Goal: Task Accomplishment & Management: Manage account settings

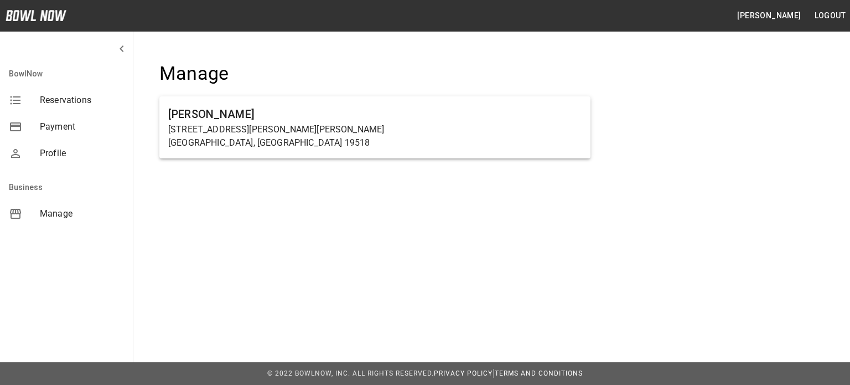
click at [77, 211] on span "Manage" at bounding box center [82, 213] width 84 height 13
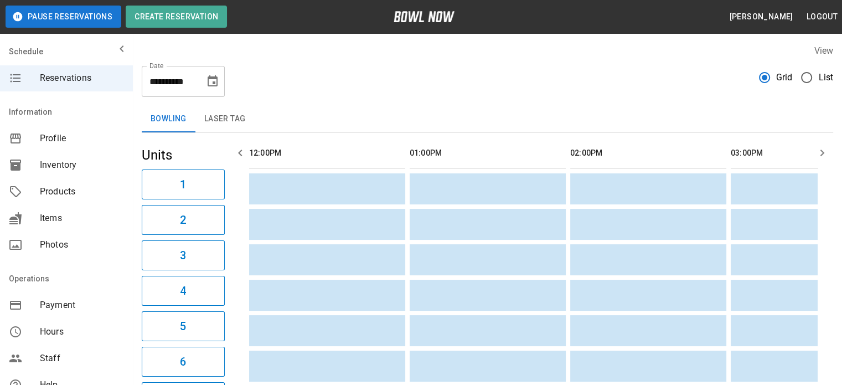
click at [60, 166] on span "Inventory" at bounding box center [82, 164] width 84 height 13
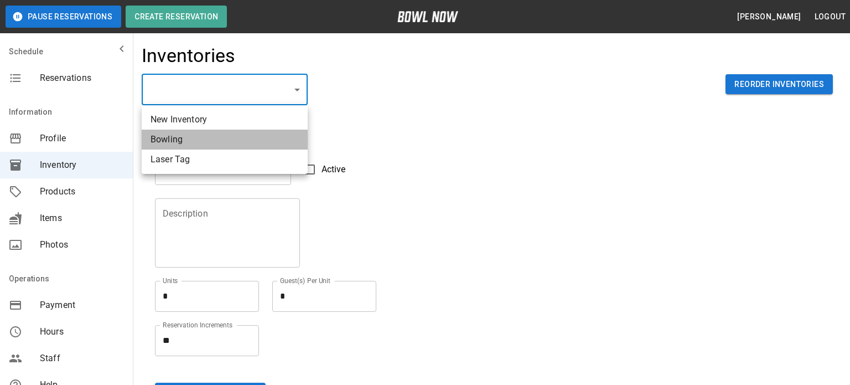
click at [171, 140] on li "Bowling" at bounding box center [225, 140] width 166 height 20
type input "**********"
type input "*******"
type textarea "**"
type textarea "*"
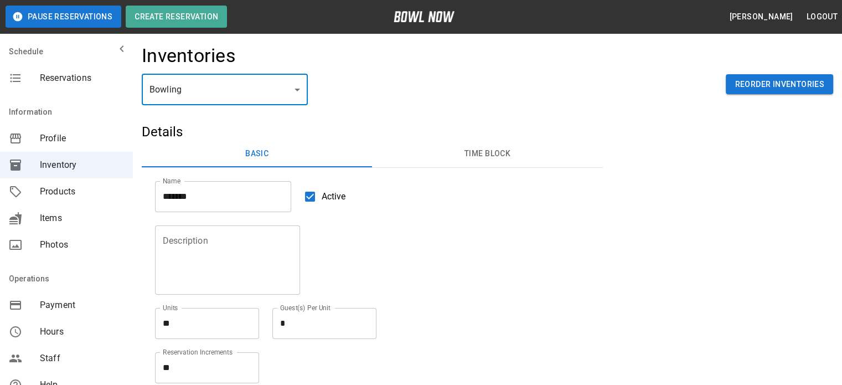
click at [476, 156] on button "Time Block" at bounding box center [487, 154] width 230 height 27
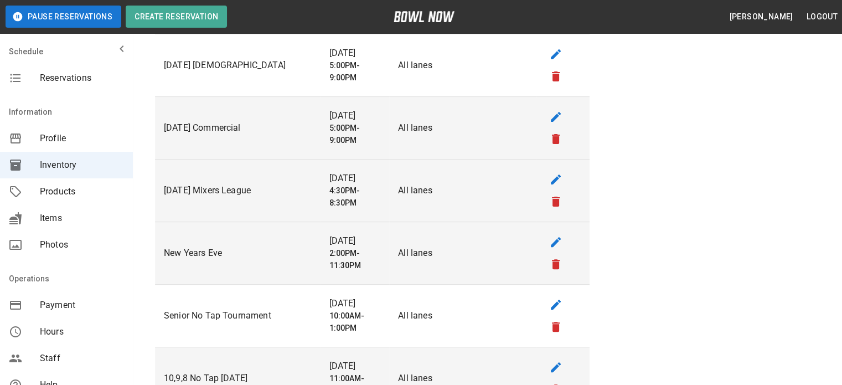
scroll to position [332, 0]
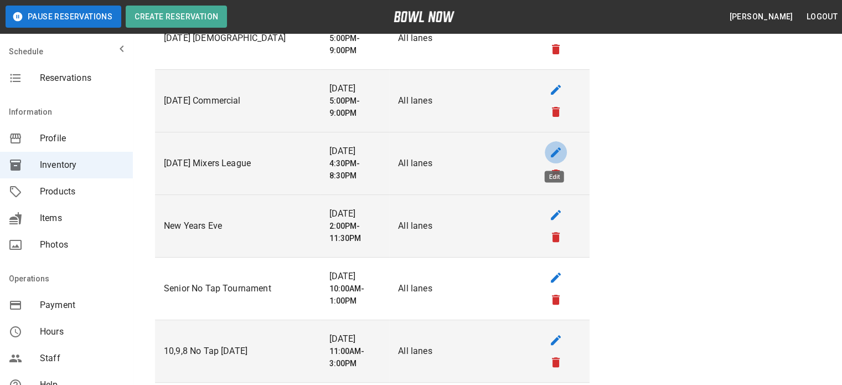
click at [555, 150] on icon "edit" at bounding box center [556, 152] width 10 height 10
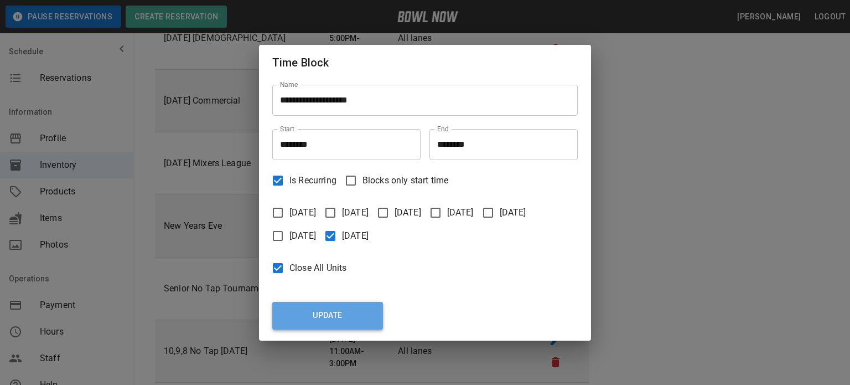
click at [323, 312] on button "Update" at bounding box center [327, 316] width 111 height 28
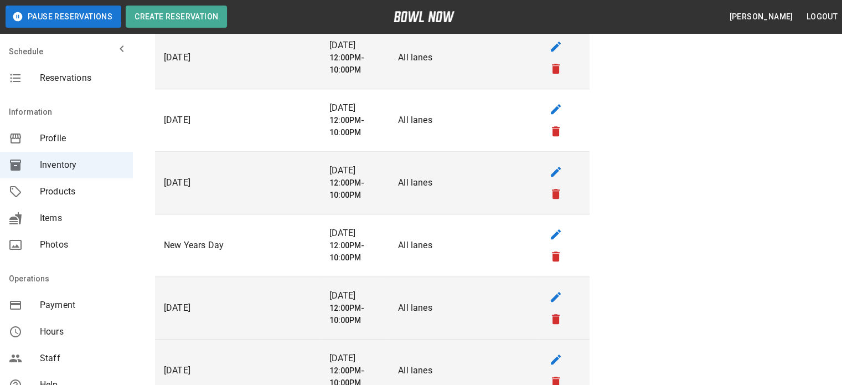
scroll to position [941, 0]
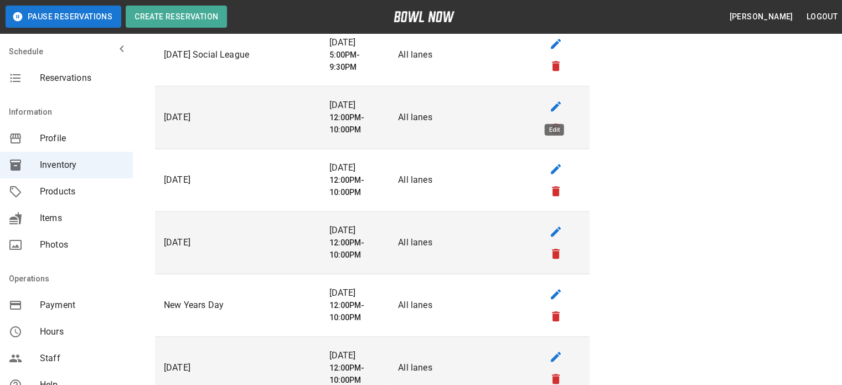
click at [556, 106] on icon "edit" at bounding box center [555, 106] width 13 height 13
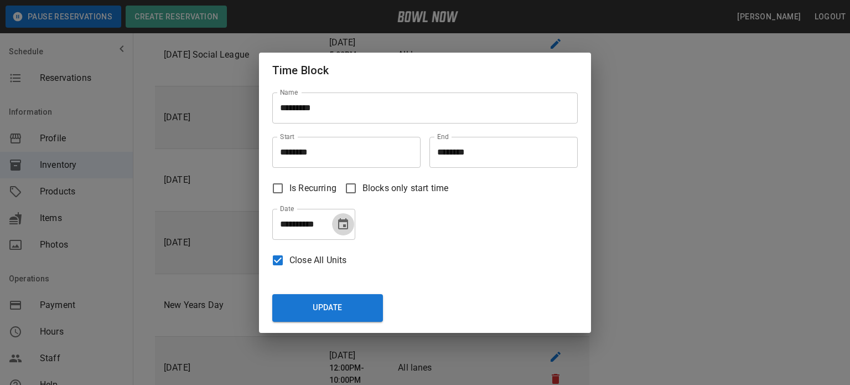
click at [343, 225] on icon "Choose date, selected date is Sep 1, 2025" at bounding box center [343, 223] width 10 height 11
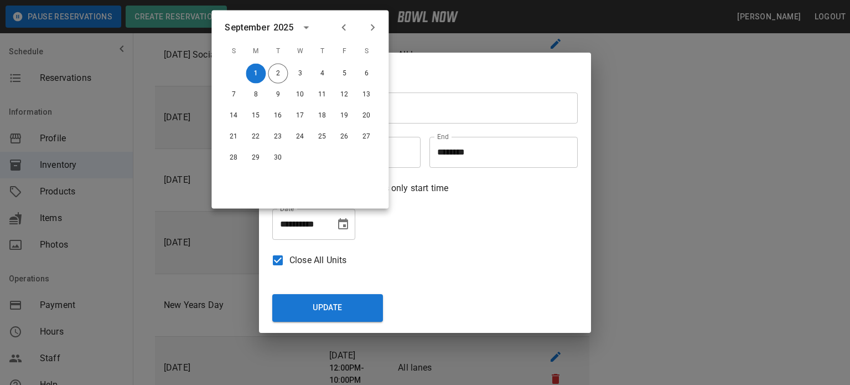
click at [374, 27] on icon "Next month" at bounding box center [373, 27] width 4 height 7
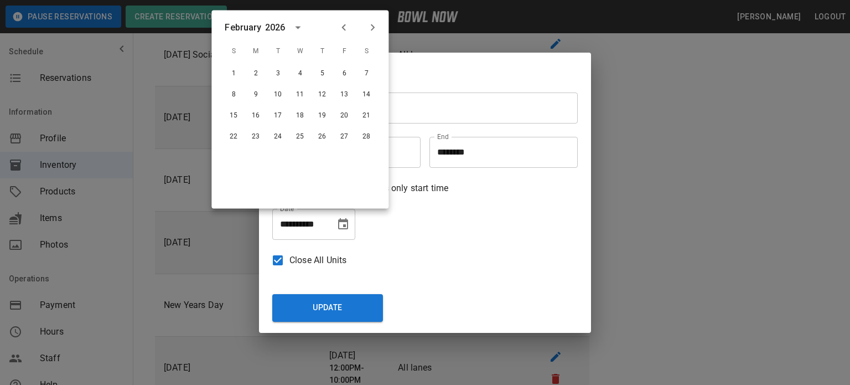
click at [374, 27] on icon "Next month" at bounding box center [373, 27] width 4 height 7
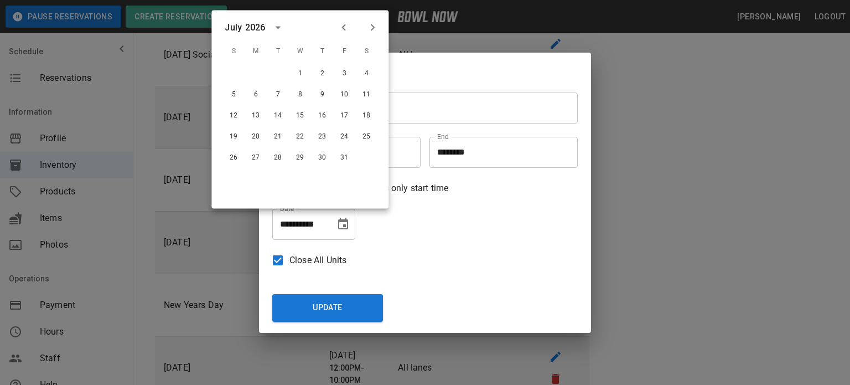
click at [374, 27] on icon "Next month" at bounding box center [373, 27] width 4 height 7
click at [253, 92] on button "7" at bounding box center [256, 95] width 20 height 20
type input "**********"
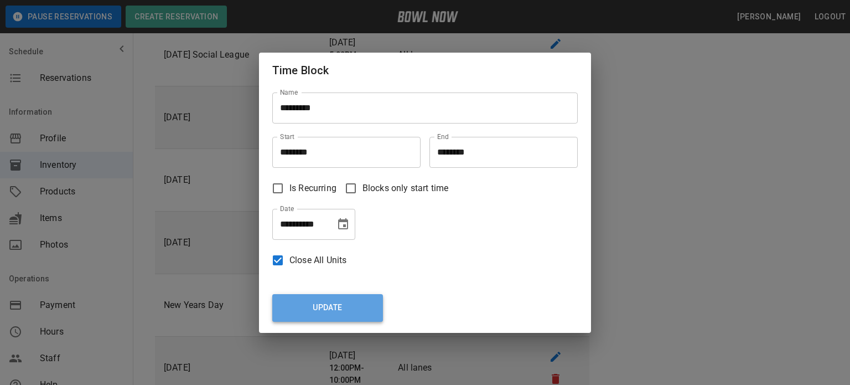
click at [321, 310] on button "Update" at bounding box center [327, 308] width 111 height 28
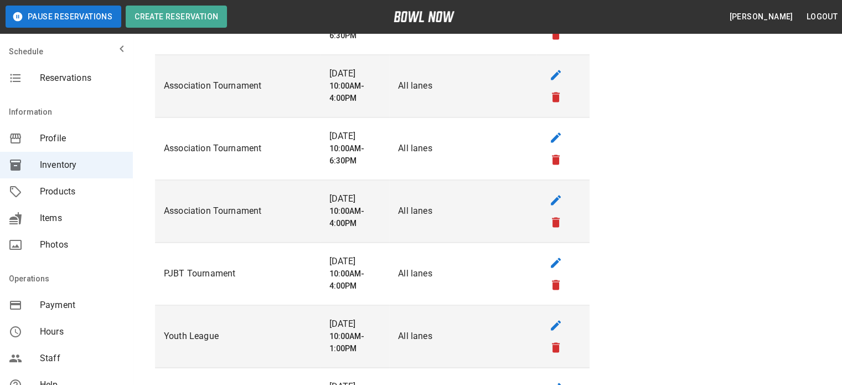
scroll to position [1495, 0]
